Goal: Task Accomplishment & Management: Use online tool/utility

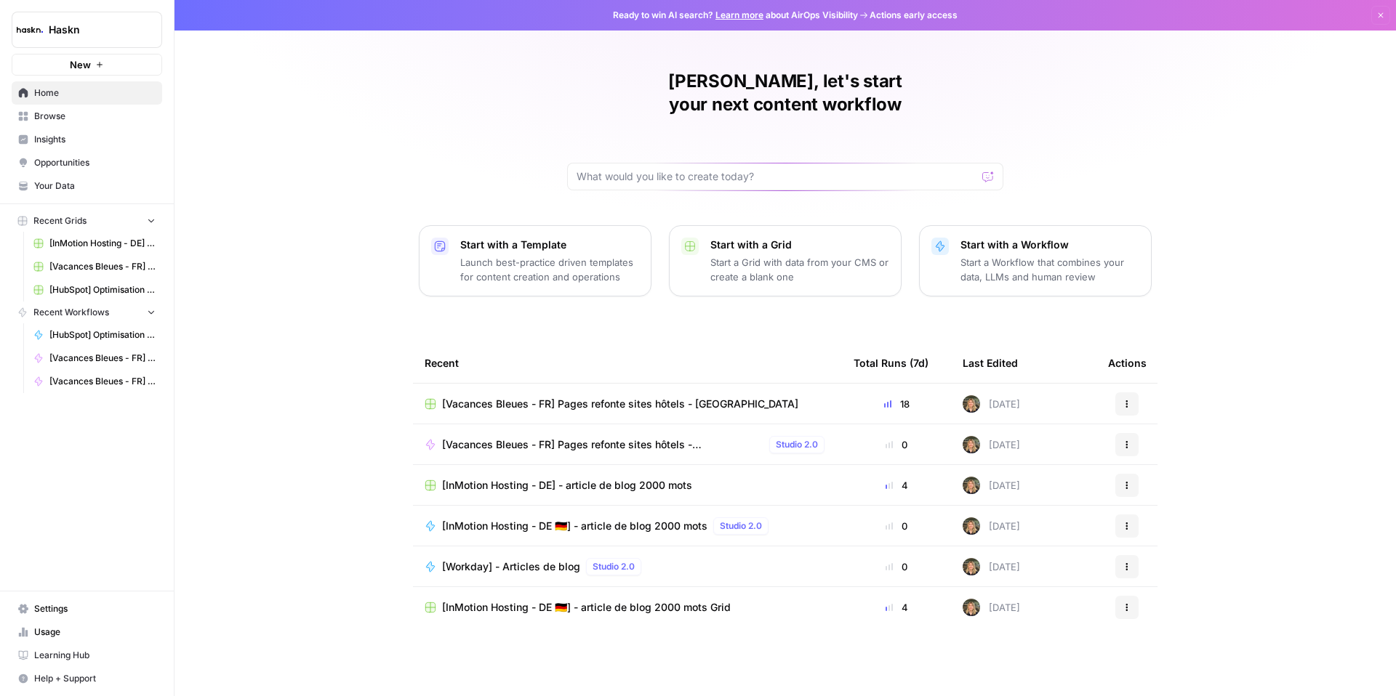
click at [640, 397] on span "[Vacances Bleues - FR] Pages refonte sites hôtels - [GEOGRAPHIC_DATA]" at bounding box center [620, 404] width 356 height 15
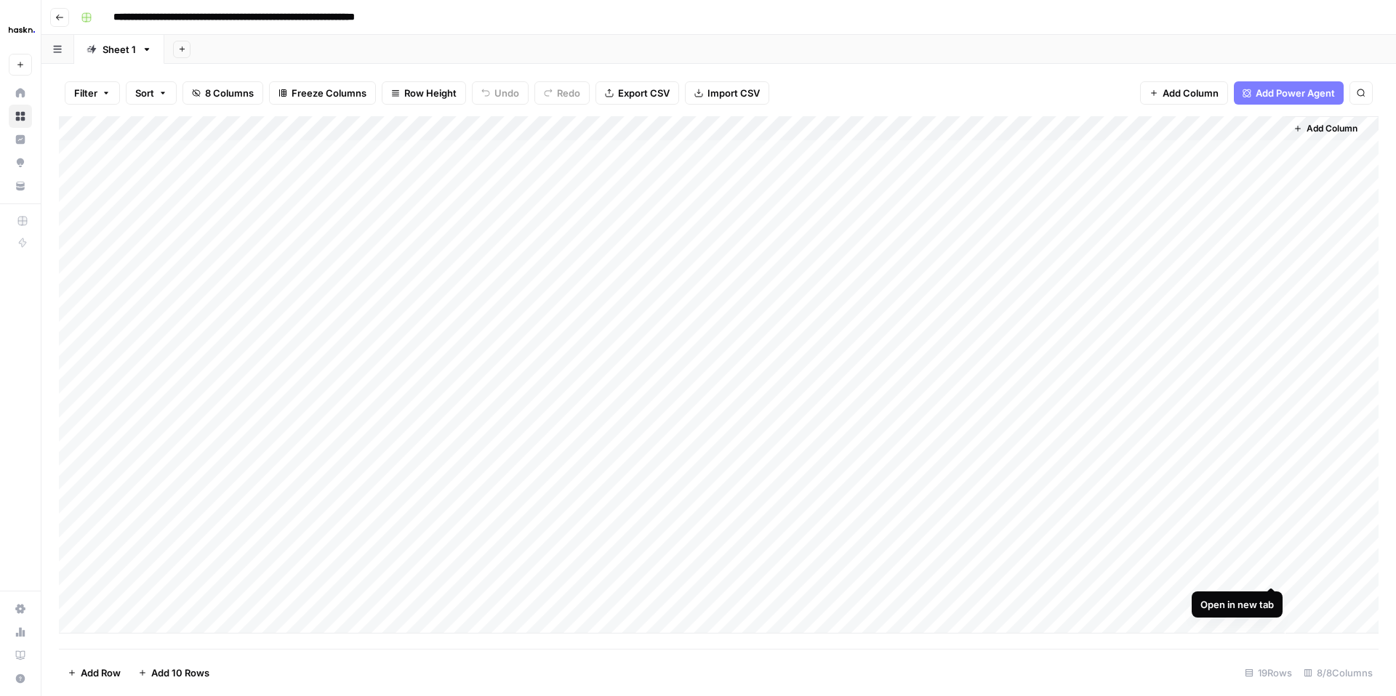
click at [1271, 571] on div "Add Column" at bounding box center [718, 375] width 1319 height 518
click at [1268, 598] on div "Add Column" at bounding box center [718, 375] width 1319 height 518
